Goal: Information Seeking & Learning: Learn about a topic

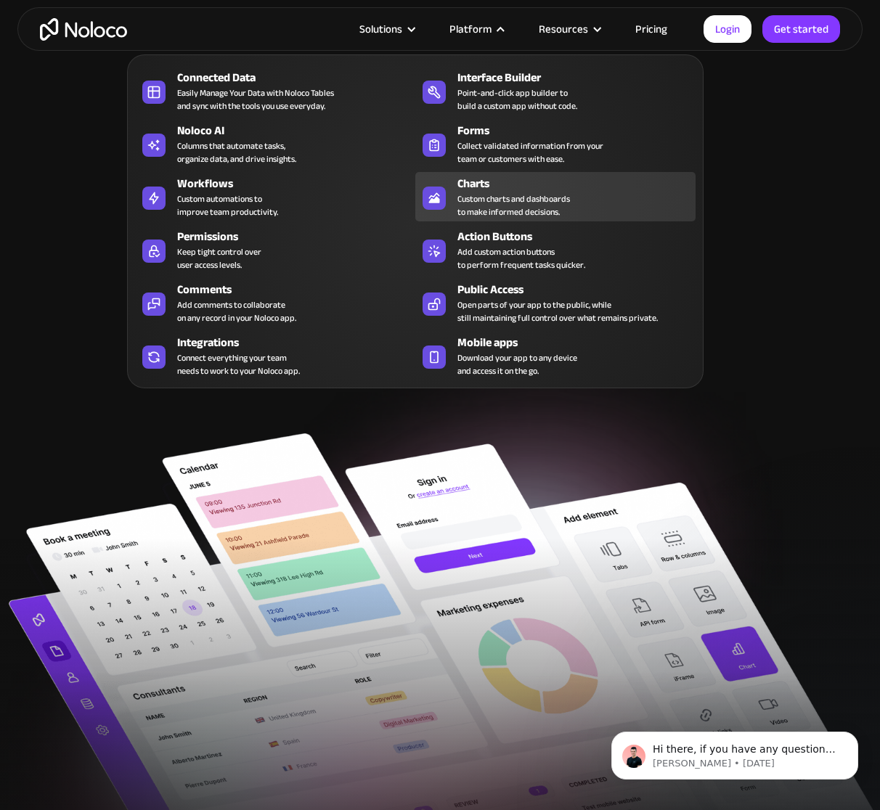
scroll to position [54, 0]
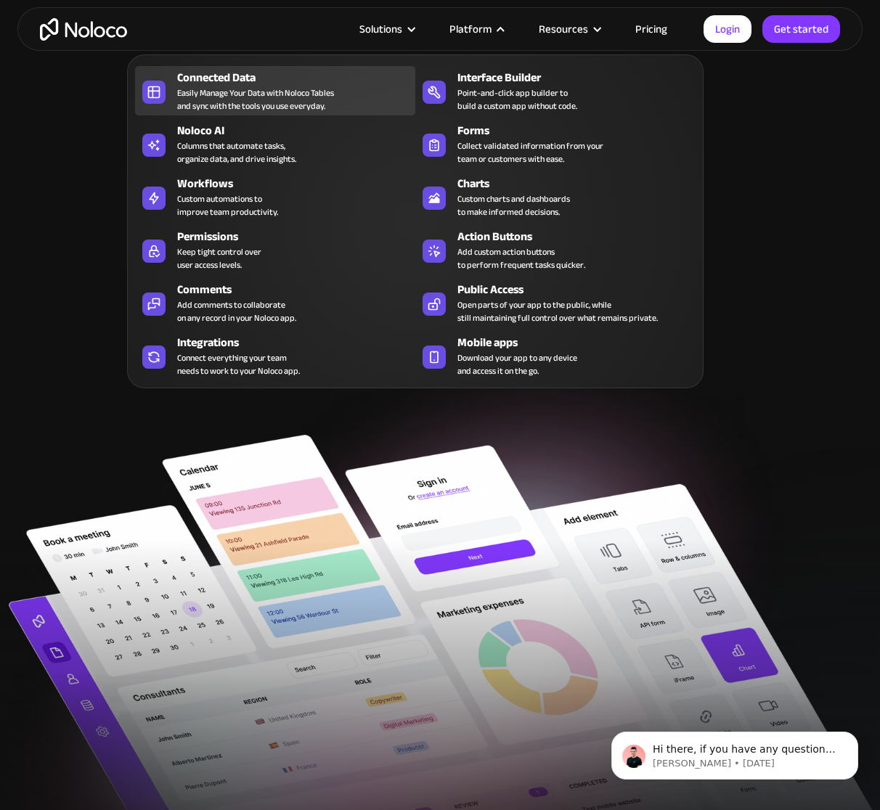
click at [231, 86] on div "Easily Manage Your Data with Noloco Tables and sync with the tools you use ever…" at bounding box center [255, 99] width 157 height 26
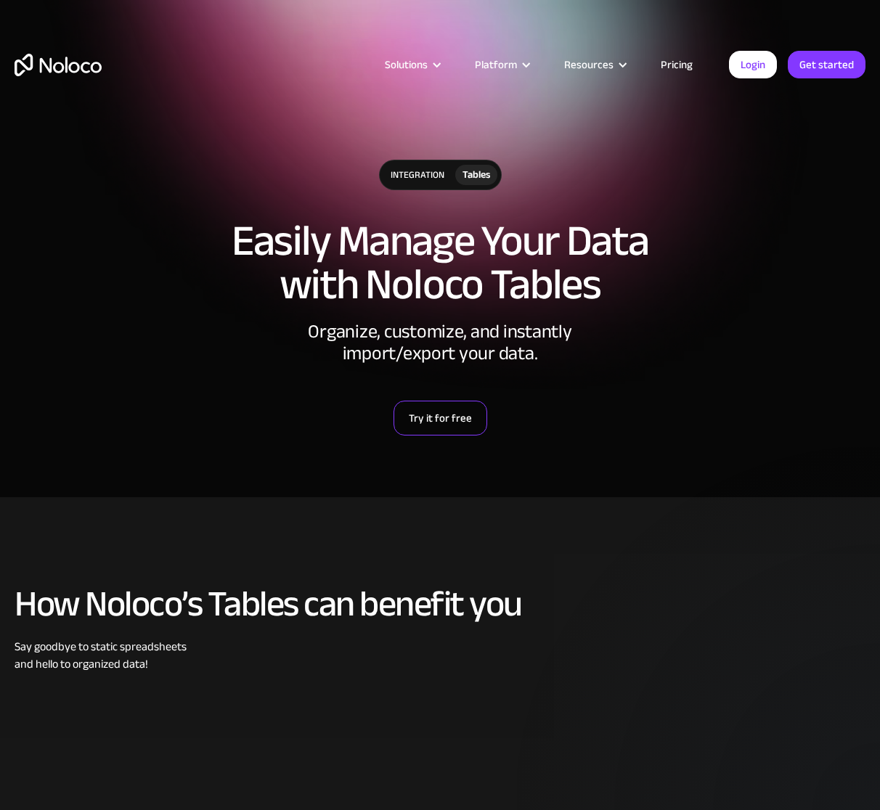
click at [460, 420] on div "Try it for free" at bounding box center [440, 418] width 63 height 19
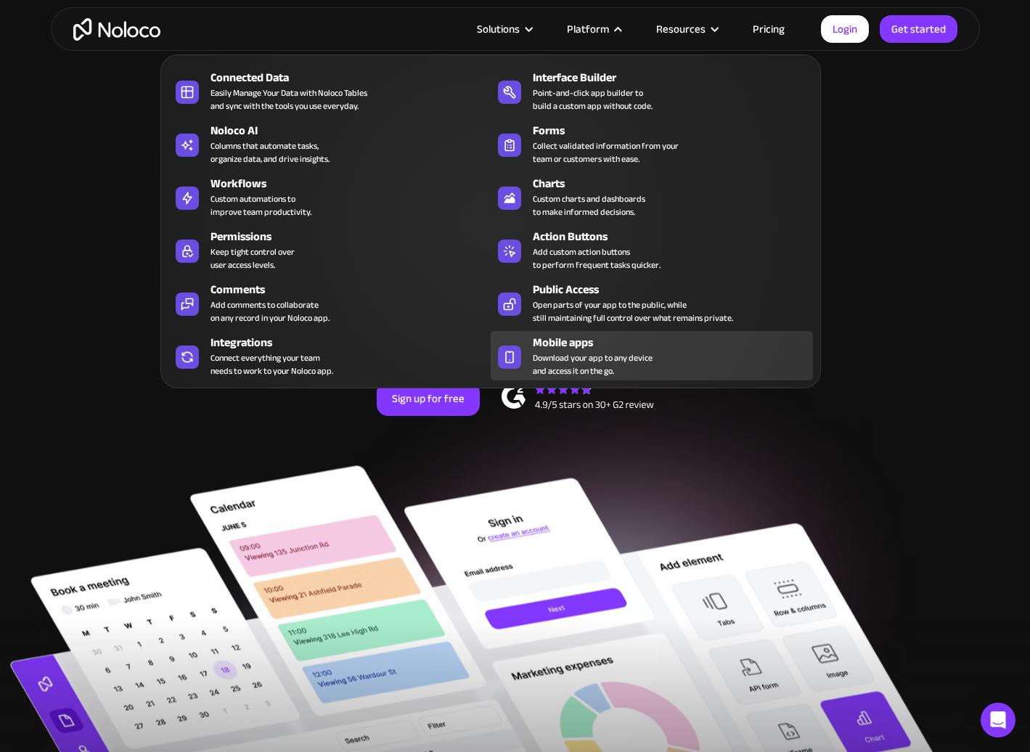
scroll to position [20, 0]
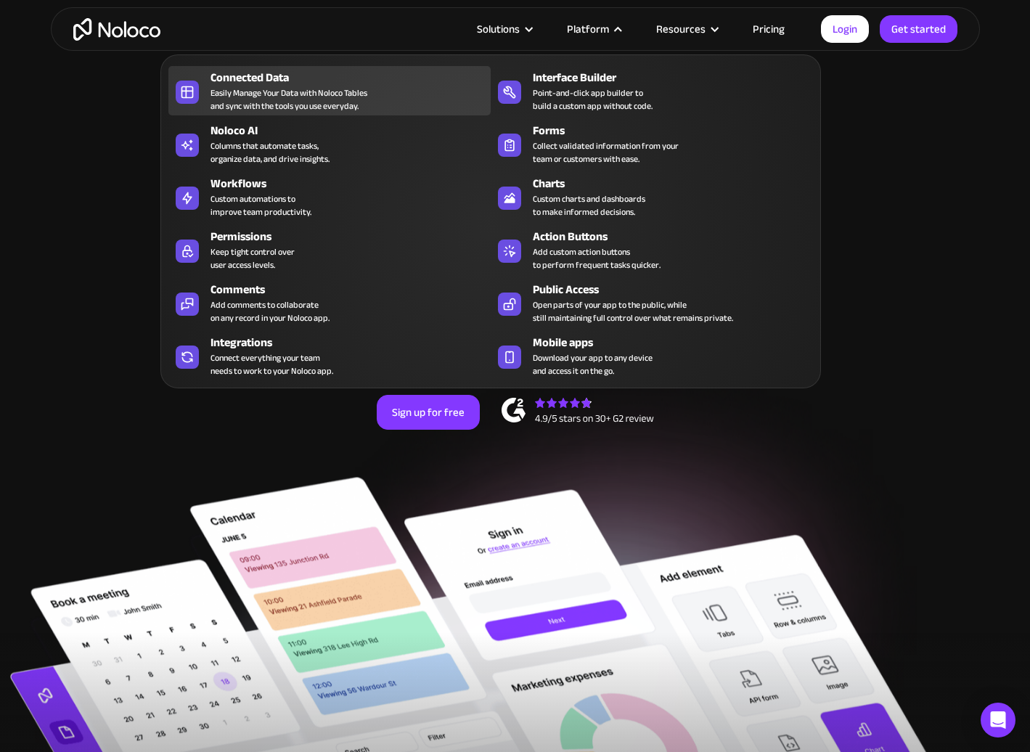
click at [317, 97] on div "Easily Manage Your Data with Noloco Tables and sync with the tools you use ever…" at bounding box center [289, 99] width 157 height 26
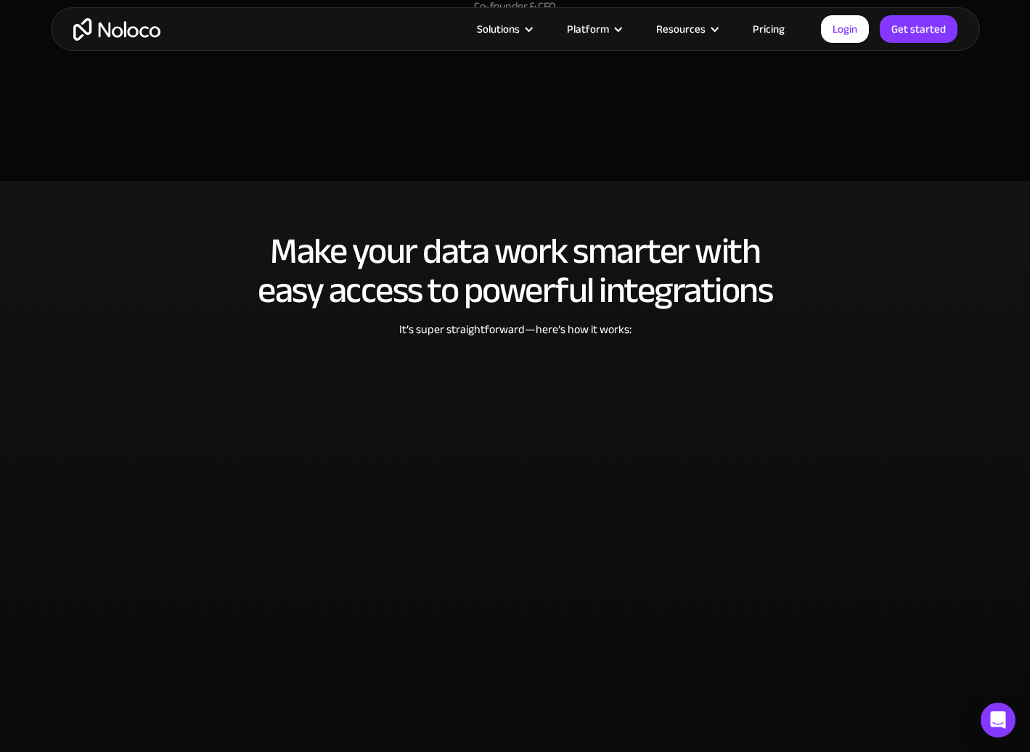
scroll to position [2771, 0]
click at [950, 311] on h2 "Make your data work smarter with easy access to powerful integrations" at bounding box center [515, 271] width 900 height 78
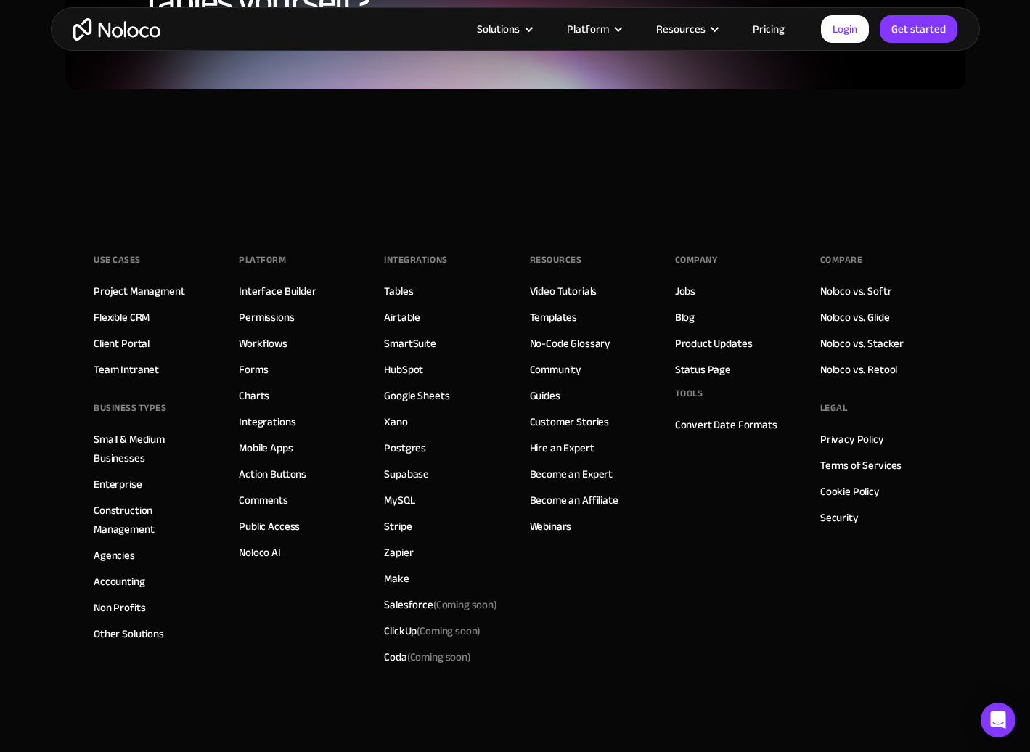
scroll to position [4061, 0]
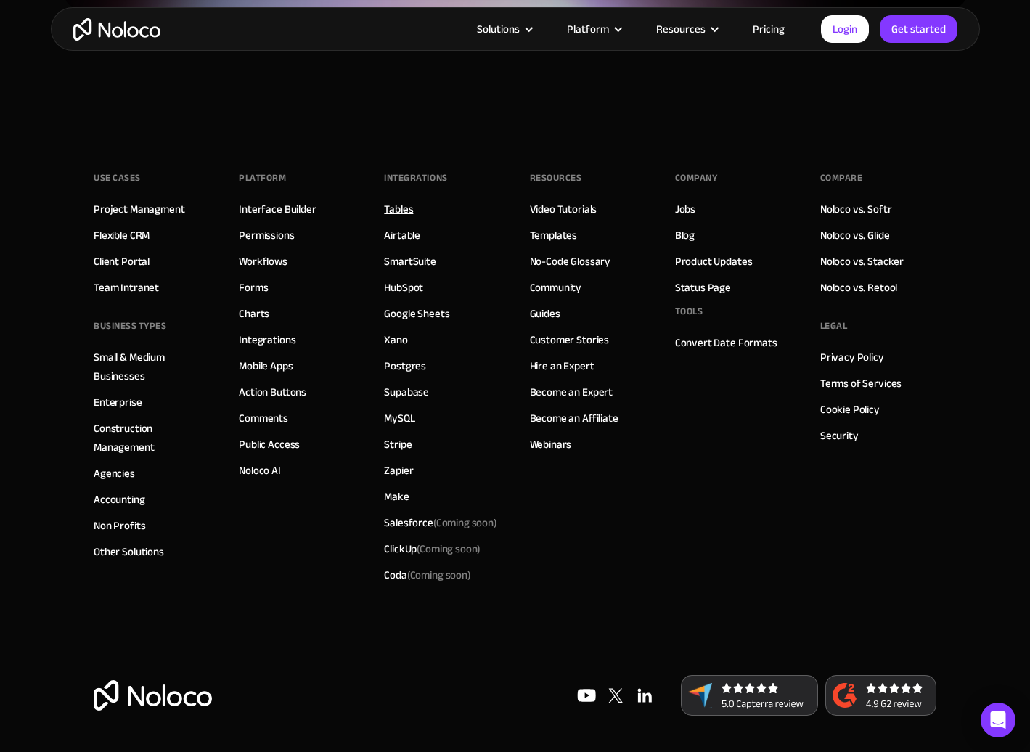
click at [398, 219] on link "Tables" at bounding box center [398, 209] width 29 height 19
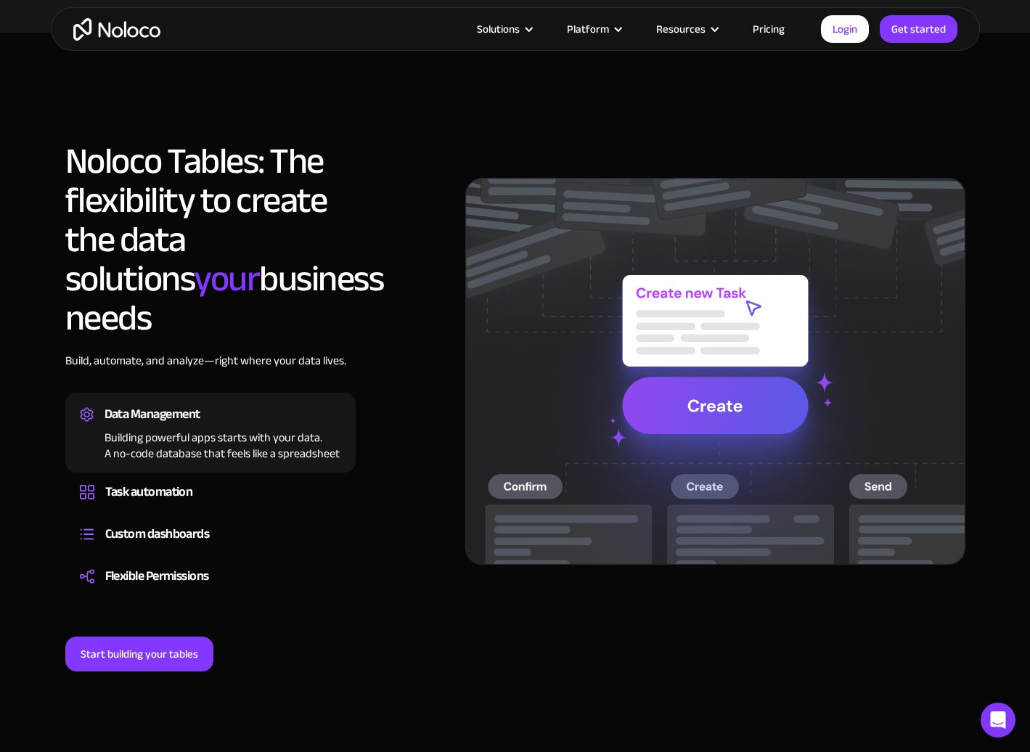
scroll to position [968, 0]
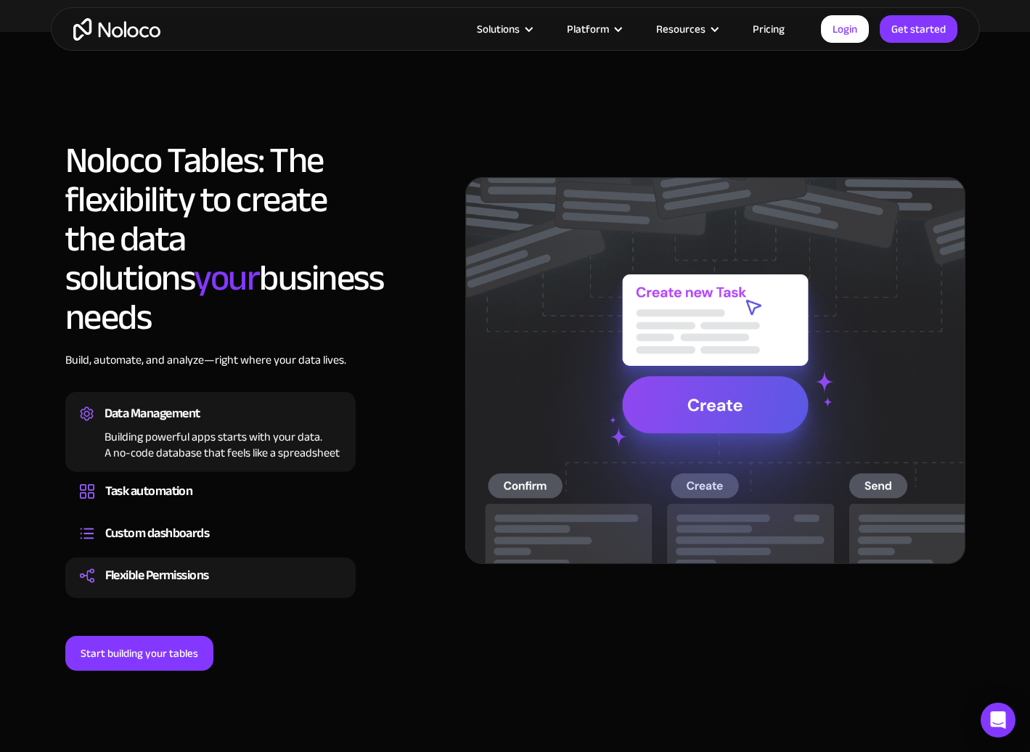
click at [163, 565] on div "Flexible Permissions" at bounding box center [157, 576] width 104 height 22
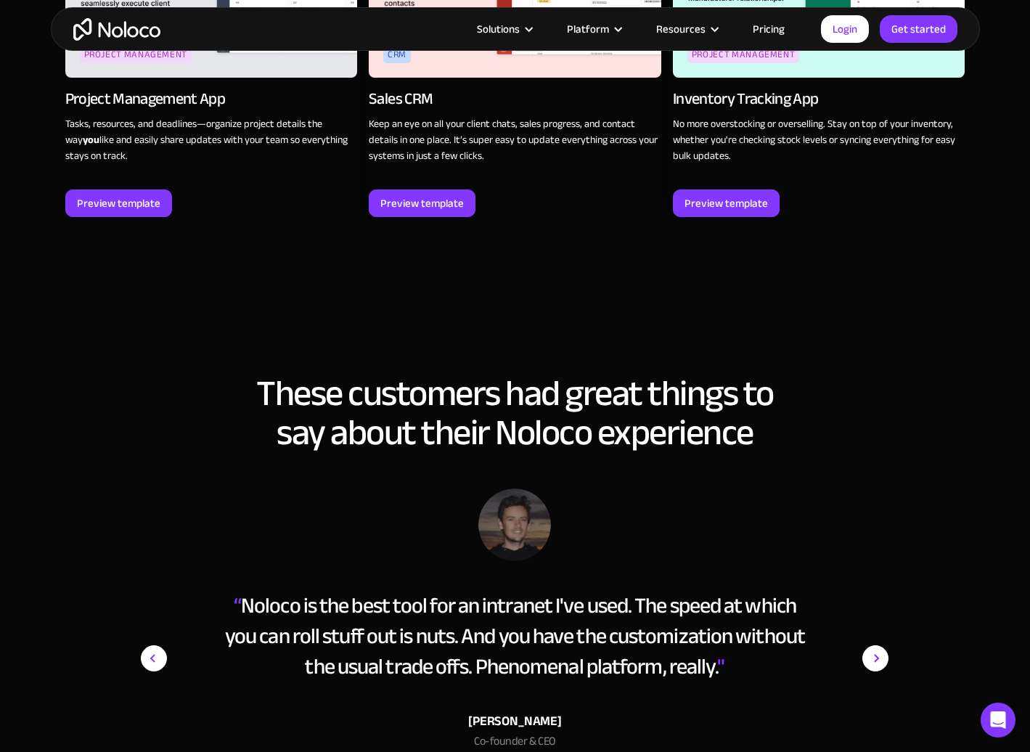
scroll to position [2225, 0]
